Goal: Navigation & Orientation: Find specific page/section

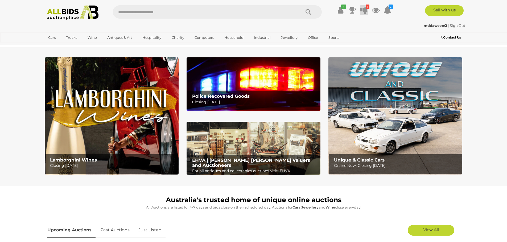
click at [365, 13] on icon at bounding box center [363, 10] width 7 height 10
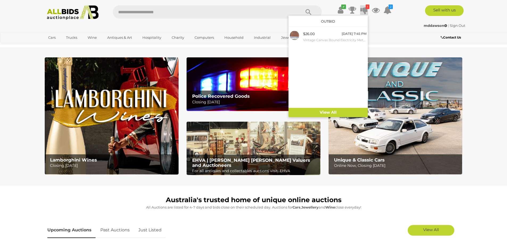
click at [365, 13] on icon at bounding box center [363, 10] width 7 height 10
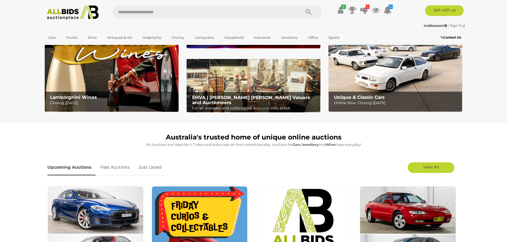
scroll to position [106, 0]
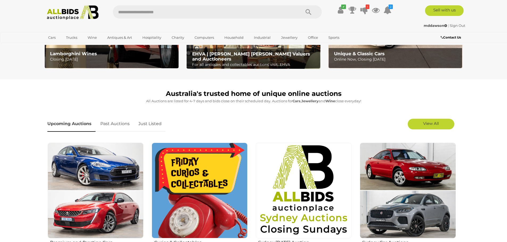
click at [151, 123] on link "Just Listed" at bounding box center [149, 124] width 31 height 16
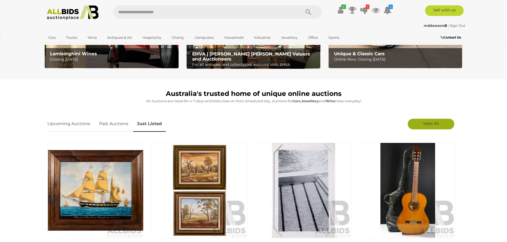
click at [421, 125] on link "View All" at bounding box center [431, 124] width 47 height 11
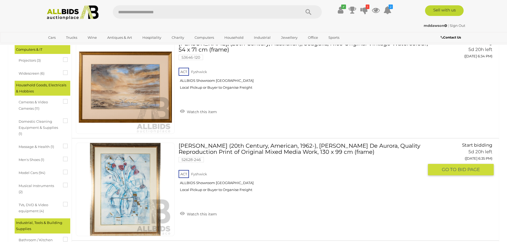
scroll to position [346, 0]
